Goal: Navigation & Orientation: Find specific page/section

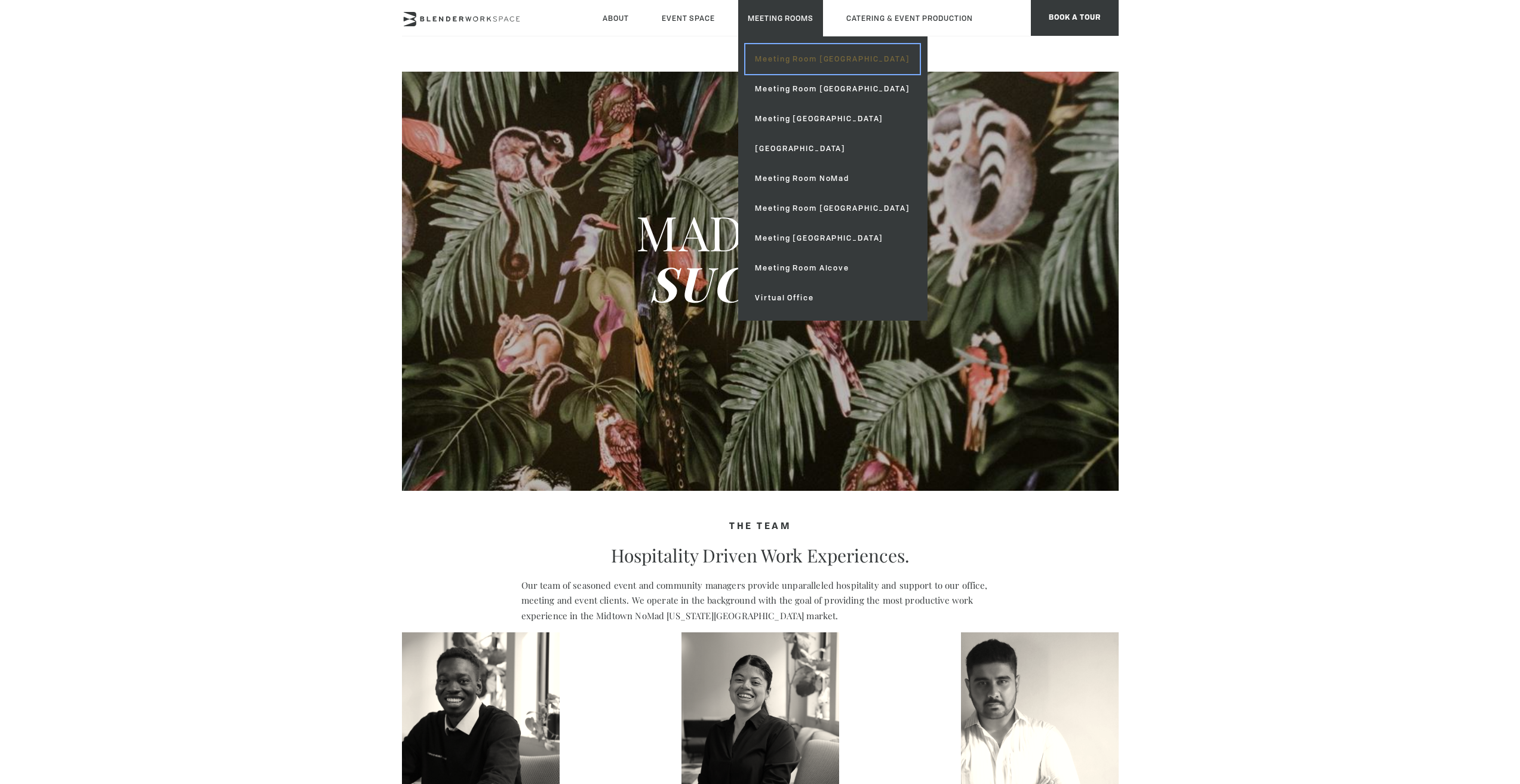
click at [794, 55] on link "Meeting Room [GEOGRAPHIC_DATA]" at bounding box center [832, 59] width 174 height 30
